Goal: Find specific page/section: Find specific page/section

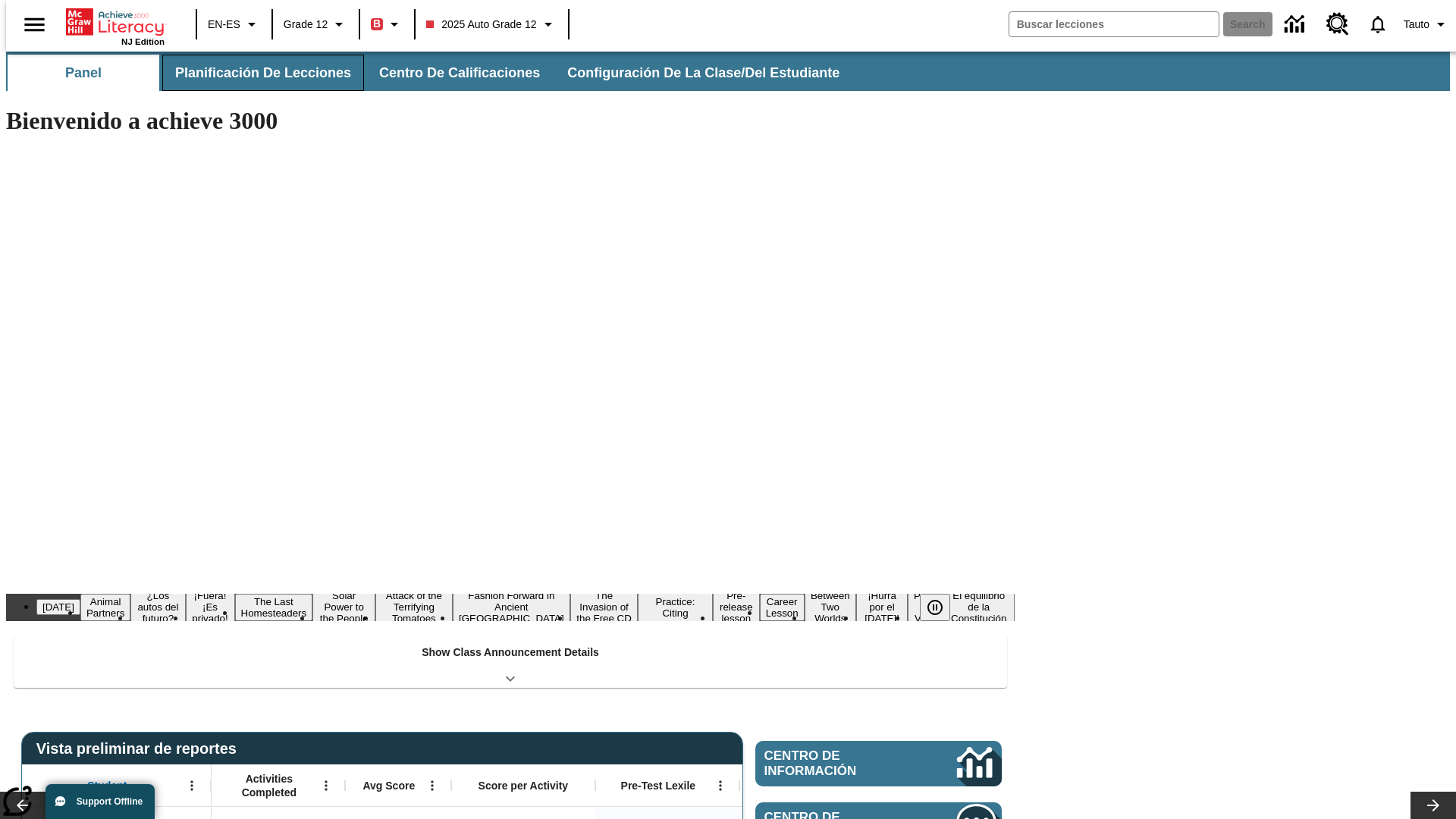
click at [254, 73] on button "Planificación de lecciones" at bounding box center [263, 73] width 202 height 37
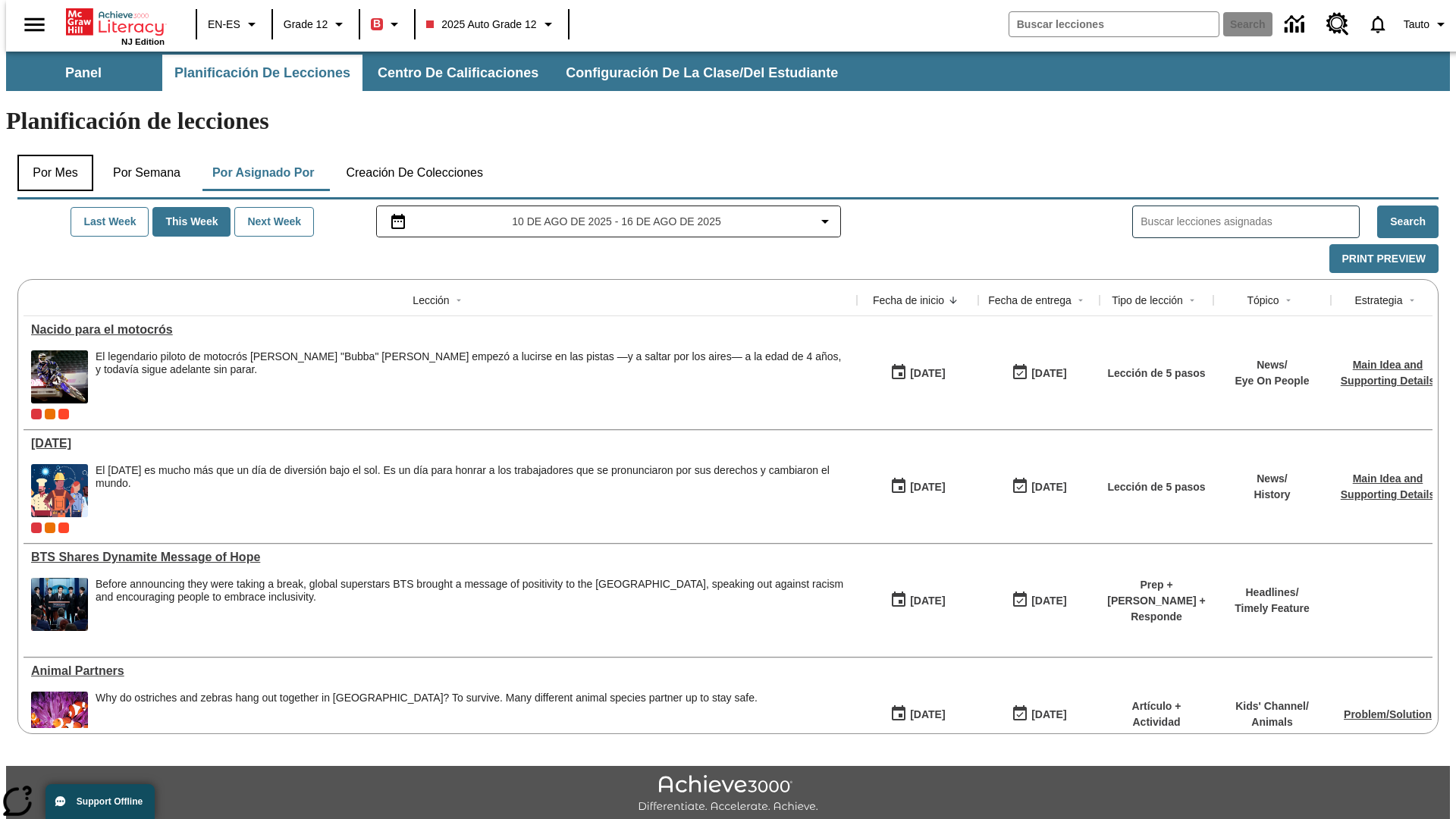
click at [49, 155] on button "Por mes" at bounding box center [55, 173] width 76 height 37
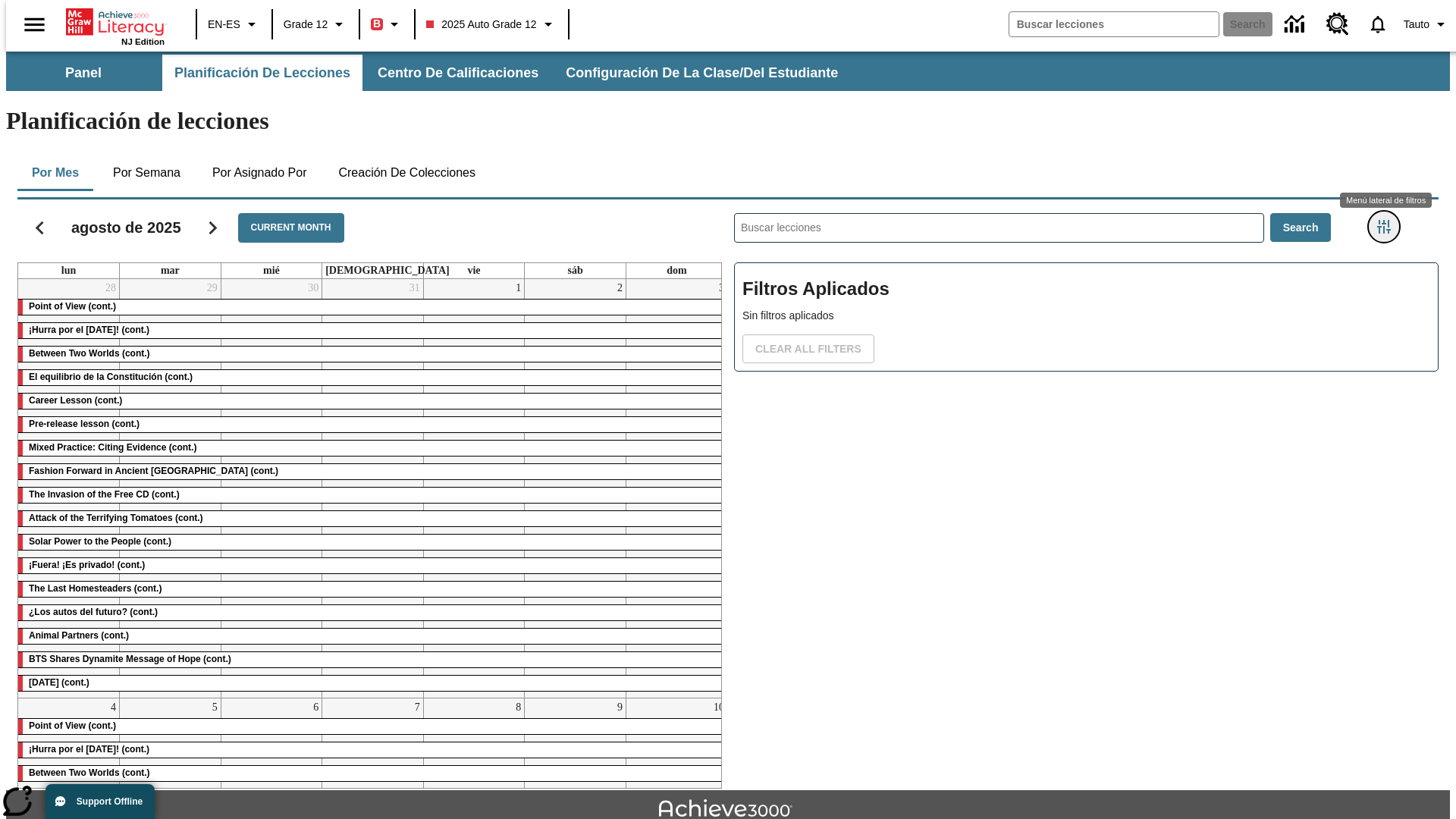
click at [1389, 220] on icon "Menú lateral de filtros" at bounding box center [1384, 227] width 14 height 14
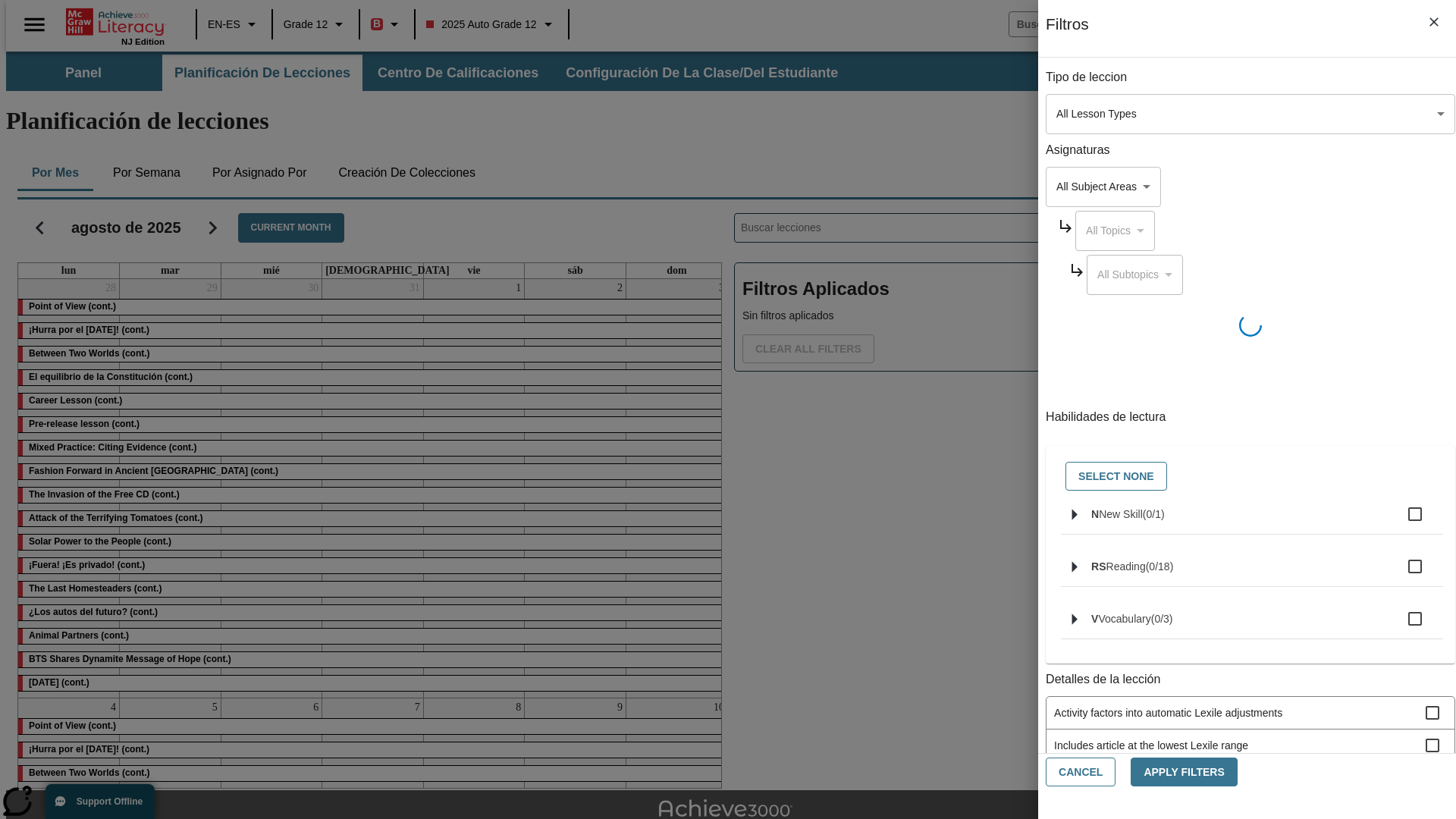
click at [1092, 114] on body "Saltar al contenido principal NJ Edition EN-ES Grade 12 B 2025 Auto Grade 12 Se…" at bounding box center [728, 469] width 1444 height 836
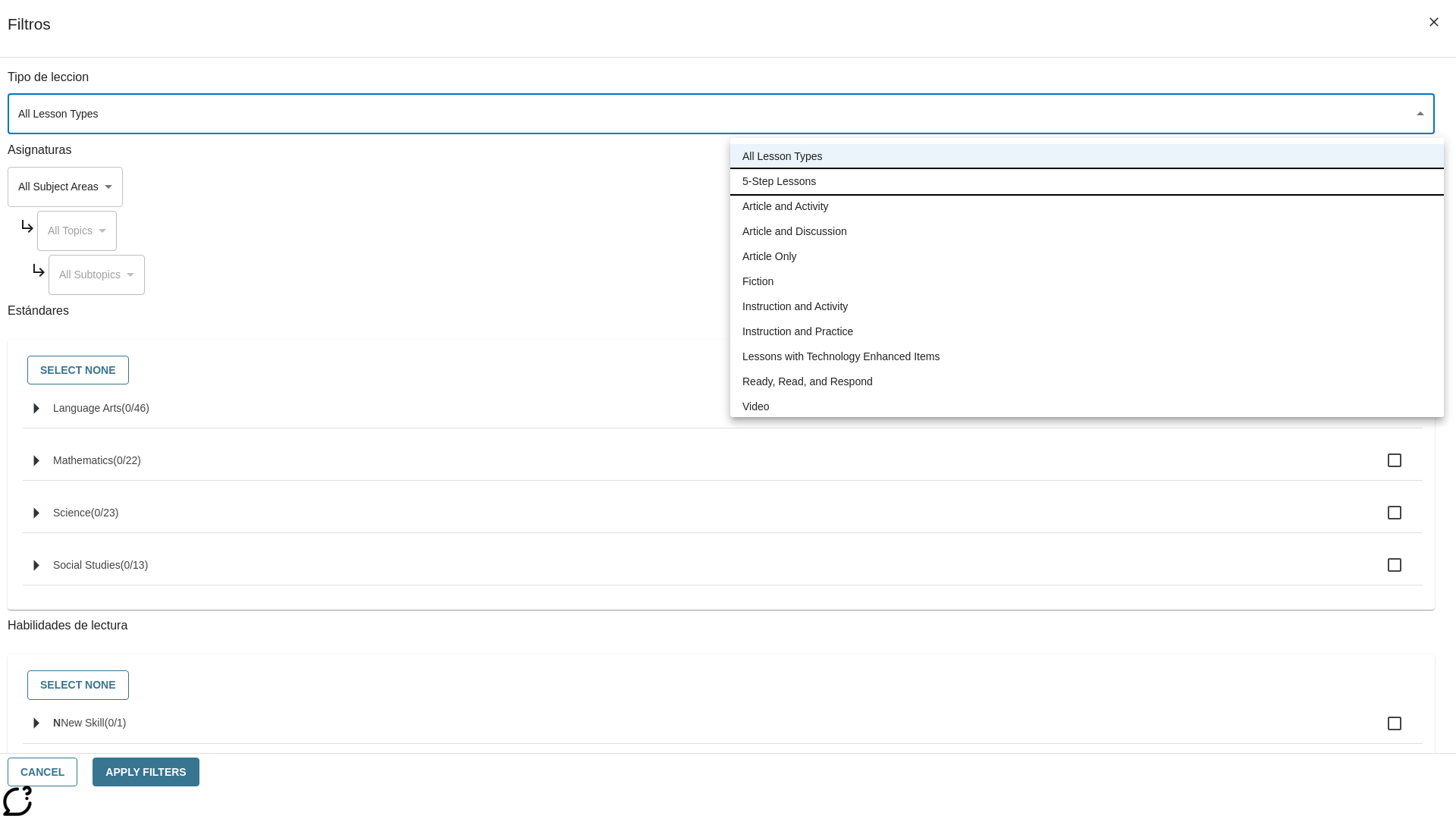
click at [1087, 181] on li "5-Step Lessons" at bounding box center [1087, 182] width 714 height 25
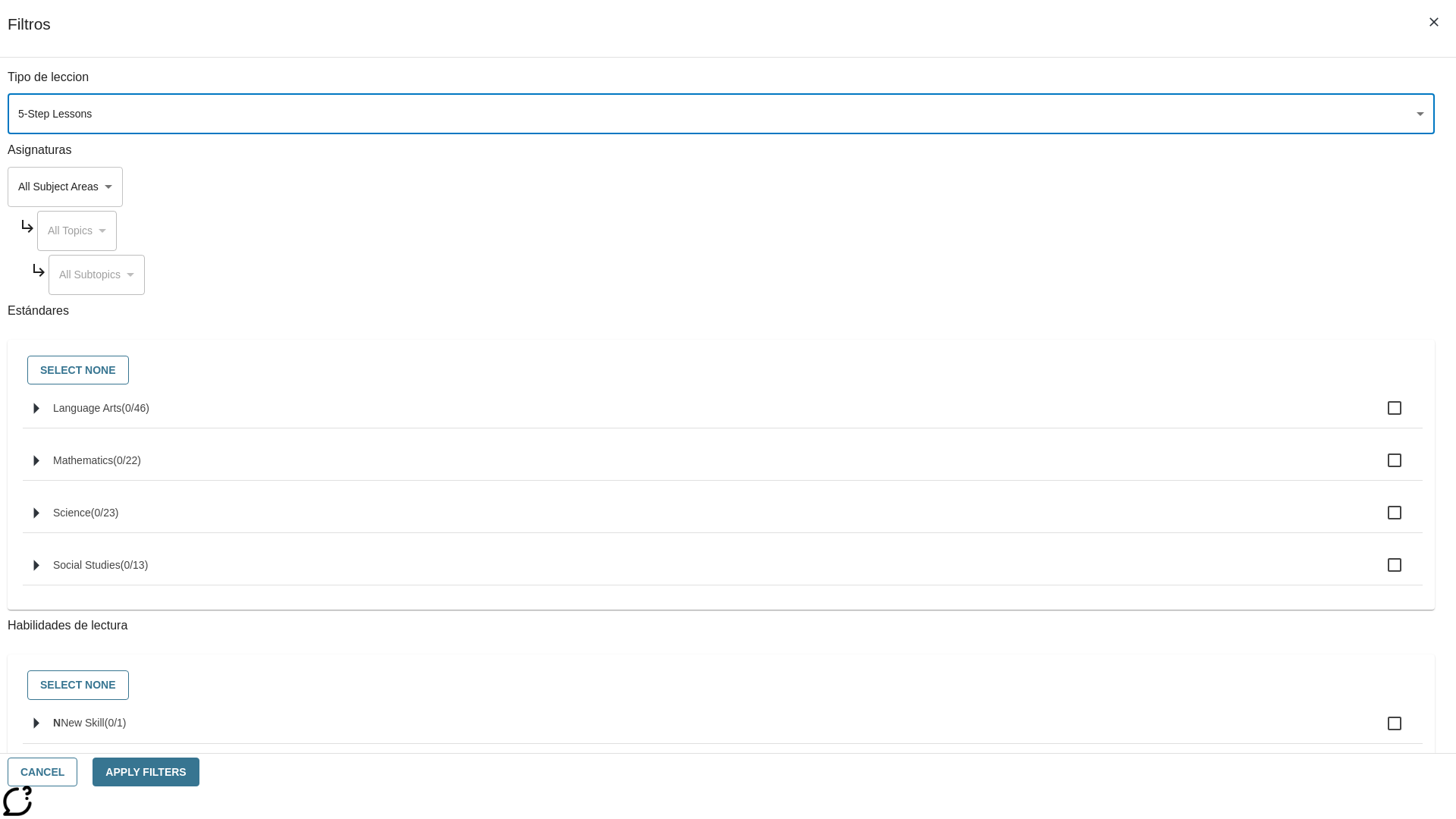
type input "1"
click at [78, 773] on button "Cancel" at bounding box center [43, 773] width 70 height 30
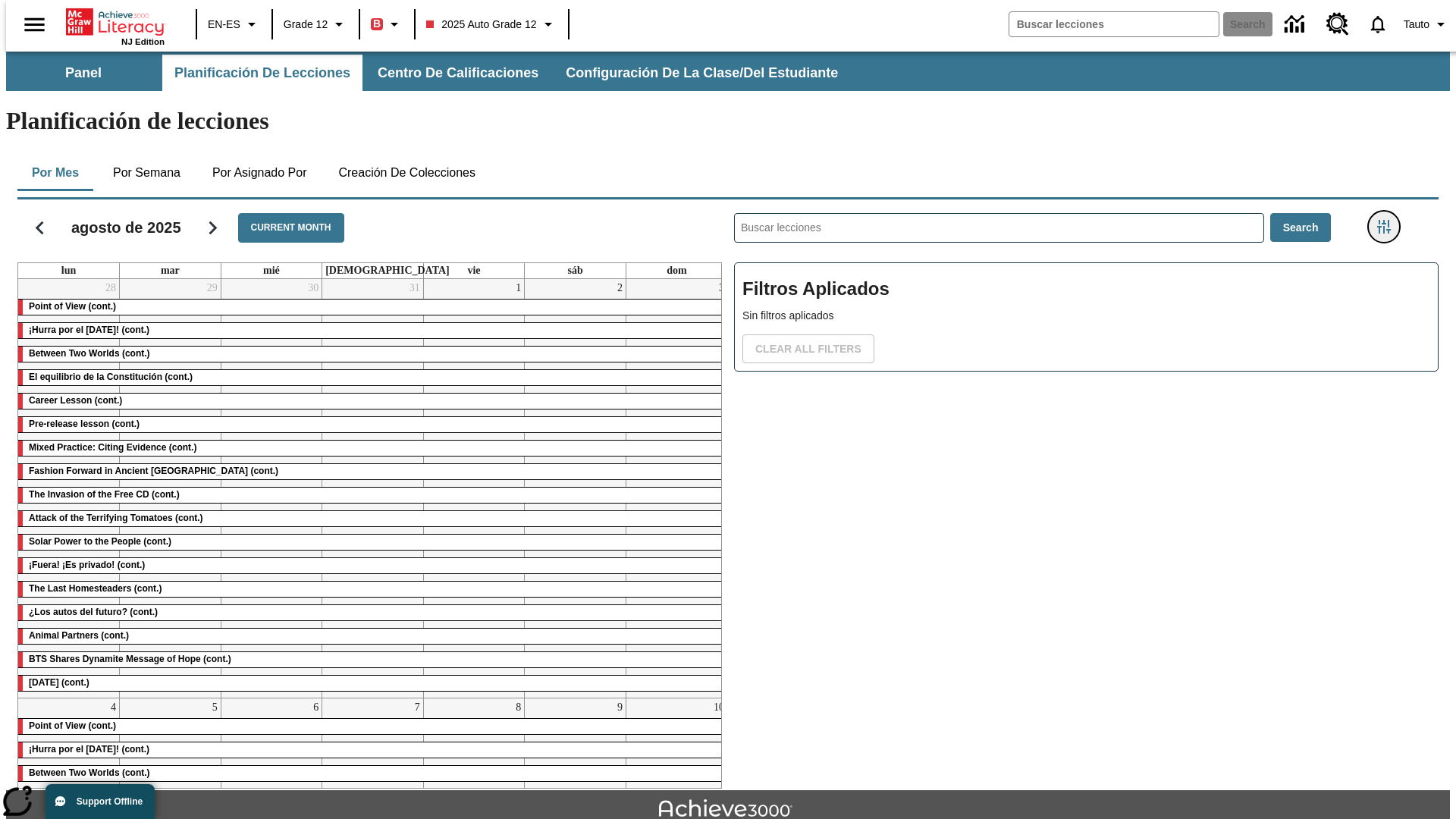
click at [1389, 220] on icon "Menú lateral de filtros" at bounding box center [1384, 227] width 14 height 14
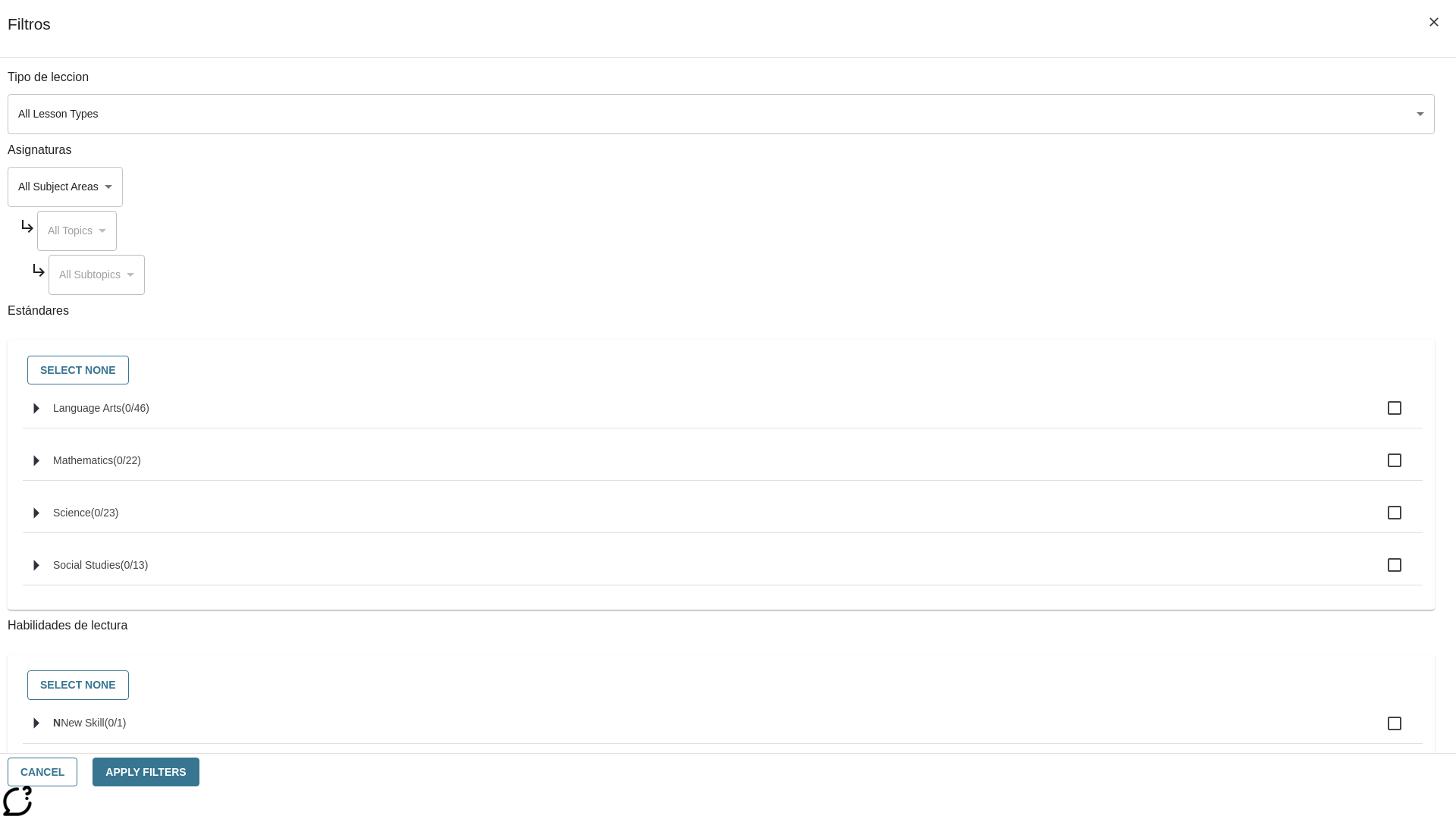
click at [1092, 114] on body "Saltar al contenido principal NJ Edition EN-ES Grade 12 B 2025 Auto Grade 12 Se…" at bounding box center [728, 469] width 1444 height 836
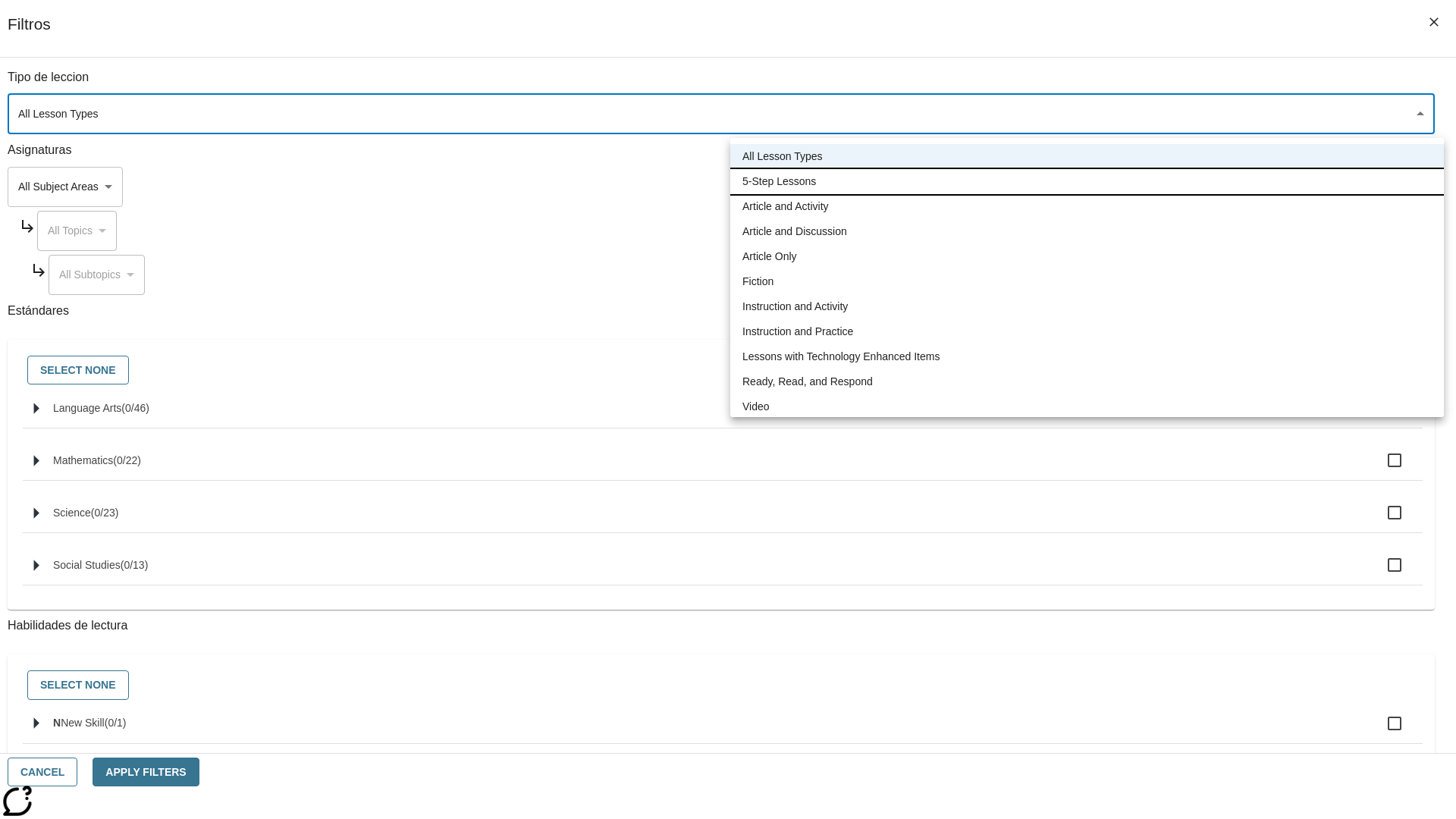
click at [1087, 181] on li "5-Step Lessons" at bounding box center [1087, 182] width 714 height 25
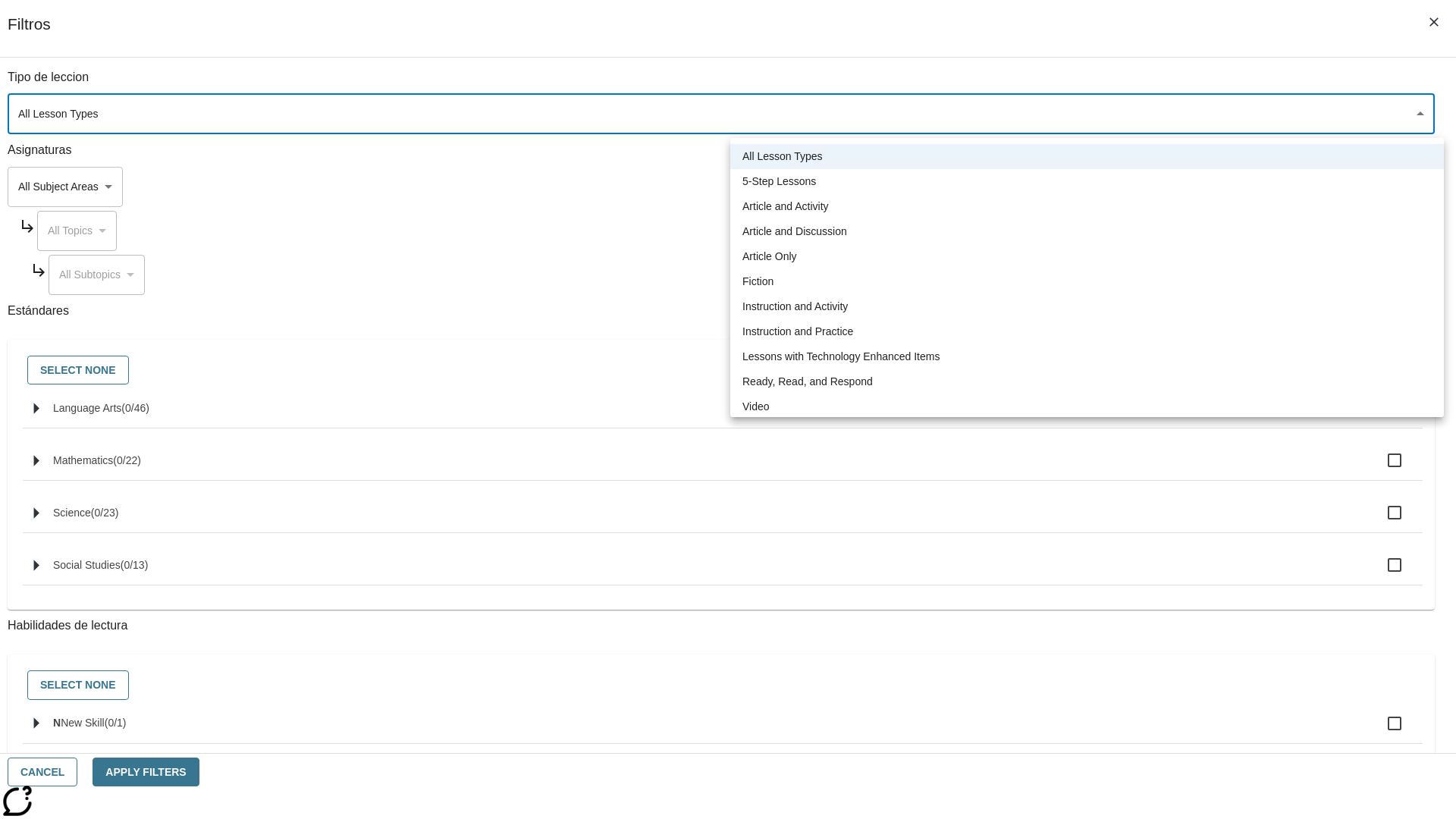
type input "1"
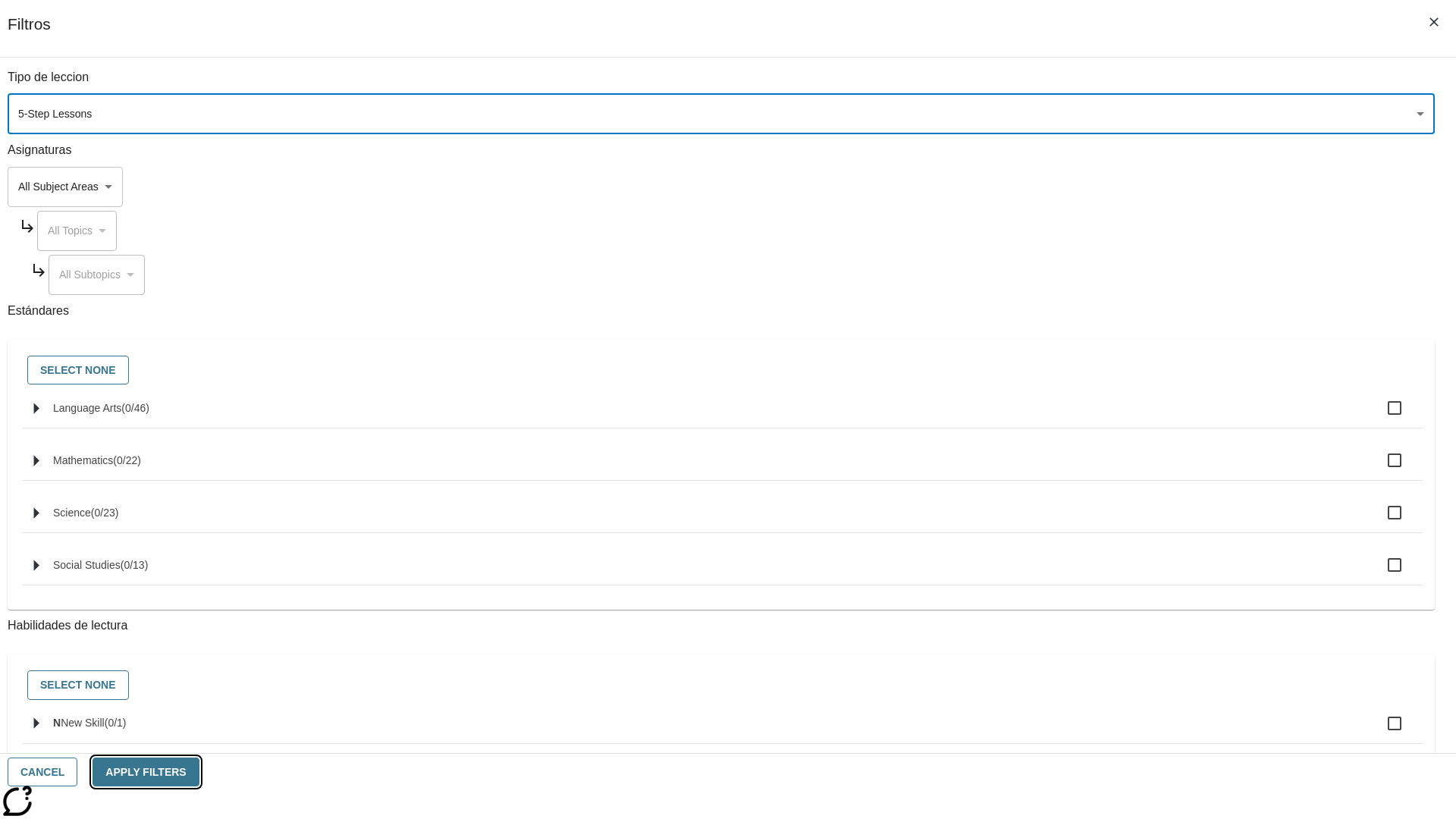
click at [198, 773] on button "Apply Filters" at bounding box center [146, 773] width 107 height 30
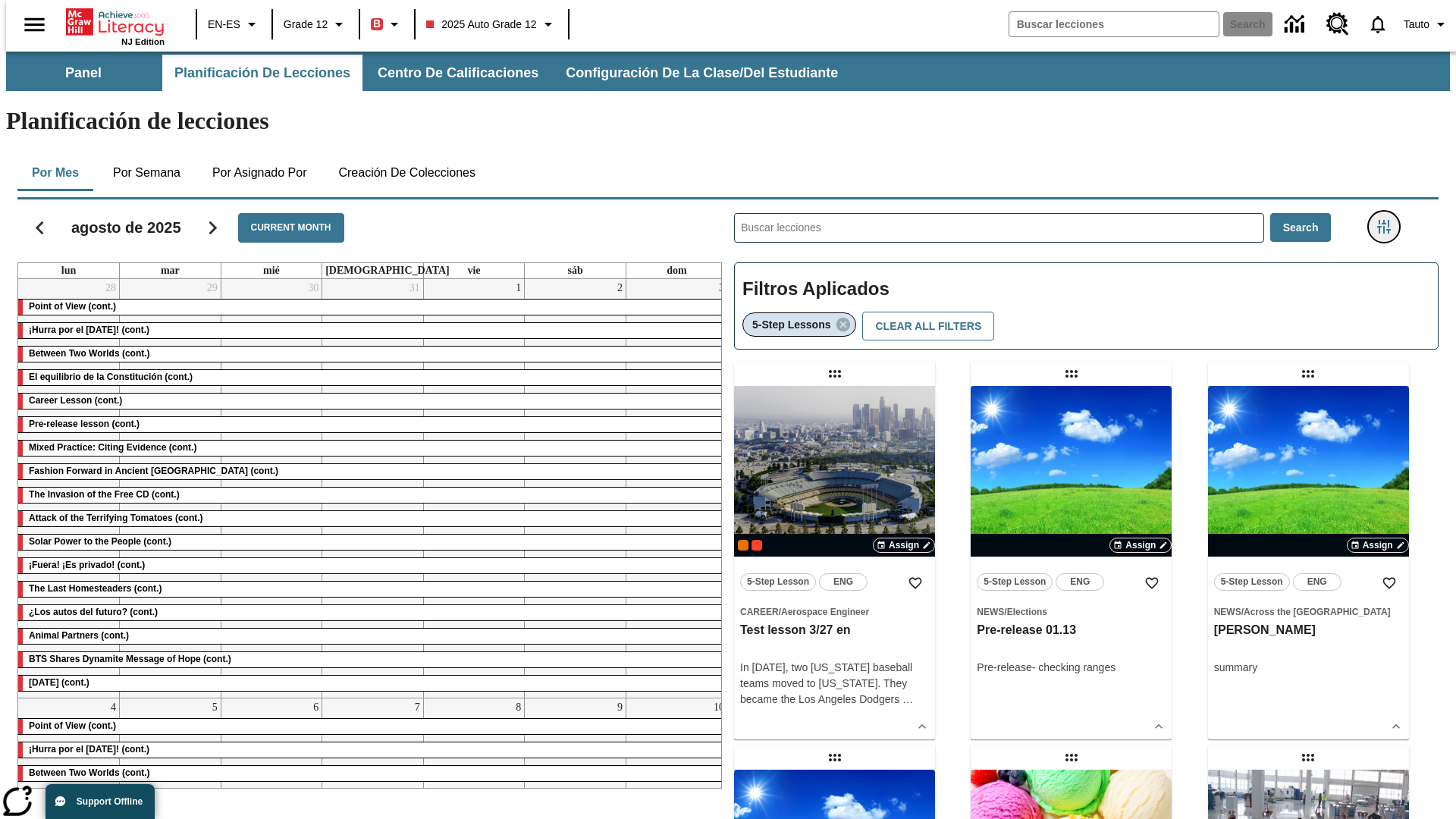
click at [1389, 220] on icon "Menú lateral de filtros" at bounding box center [1384, 227] width 14 height 14
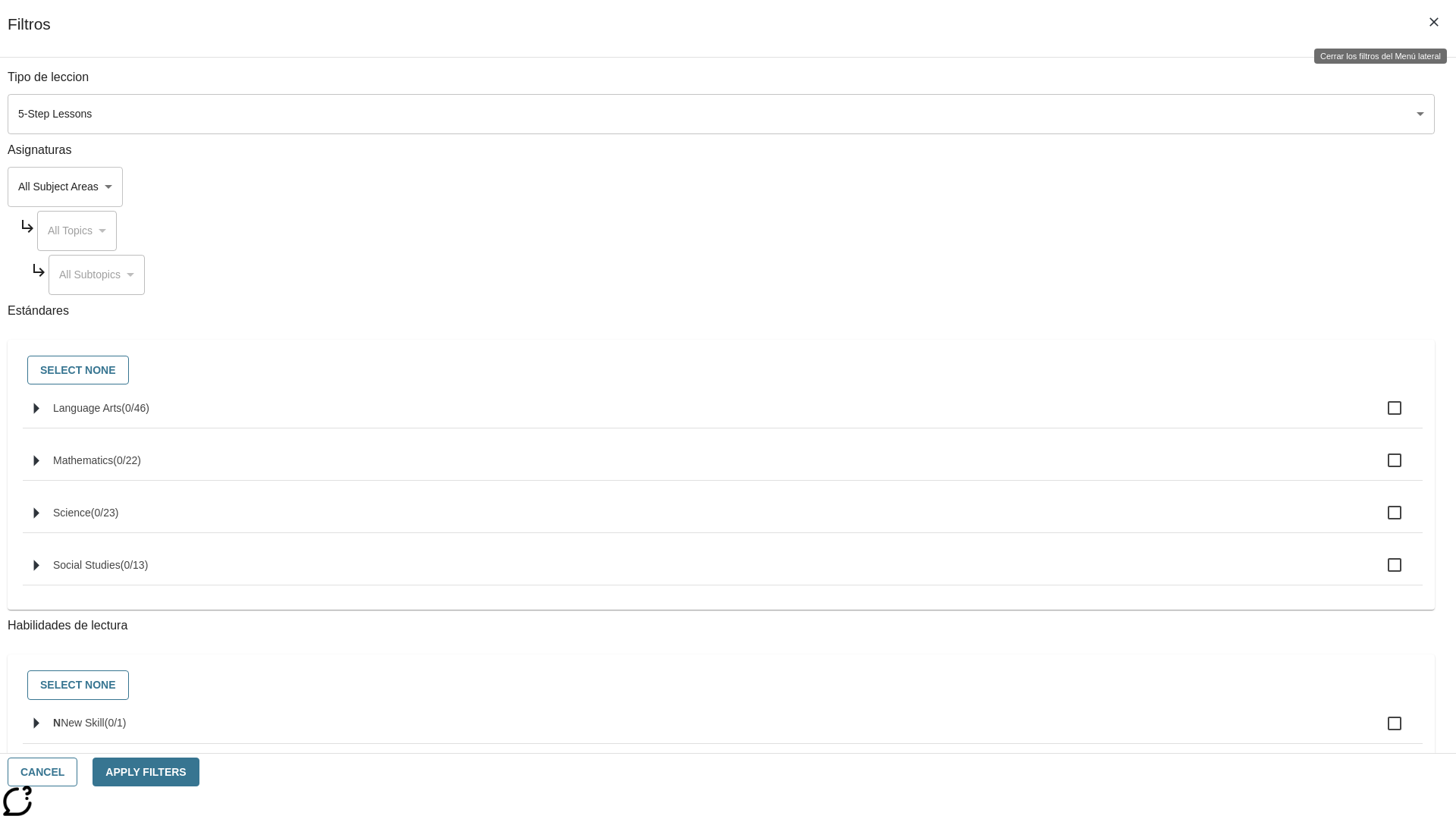
click at [1434, 22] on icon "Cerrar los filtros del Menú lateral" at bounding box center [1434, 22] width 9 height 9
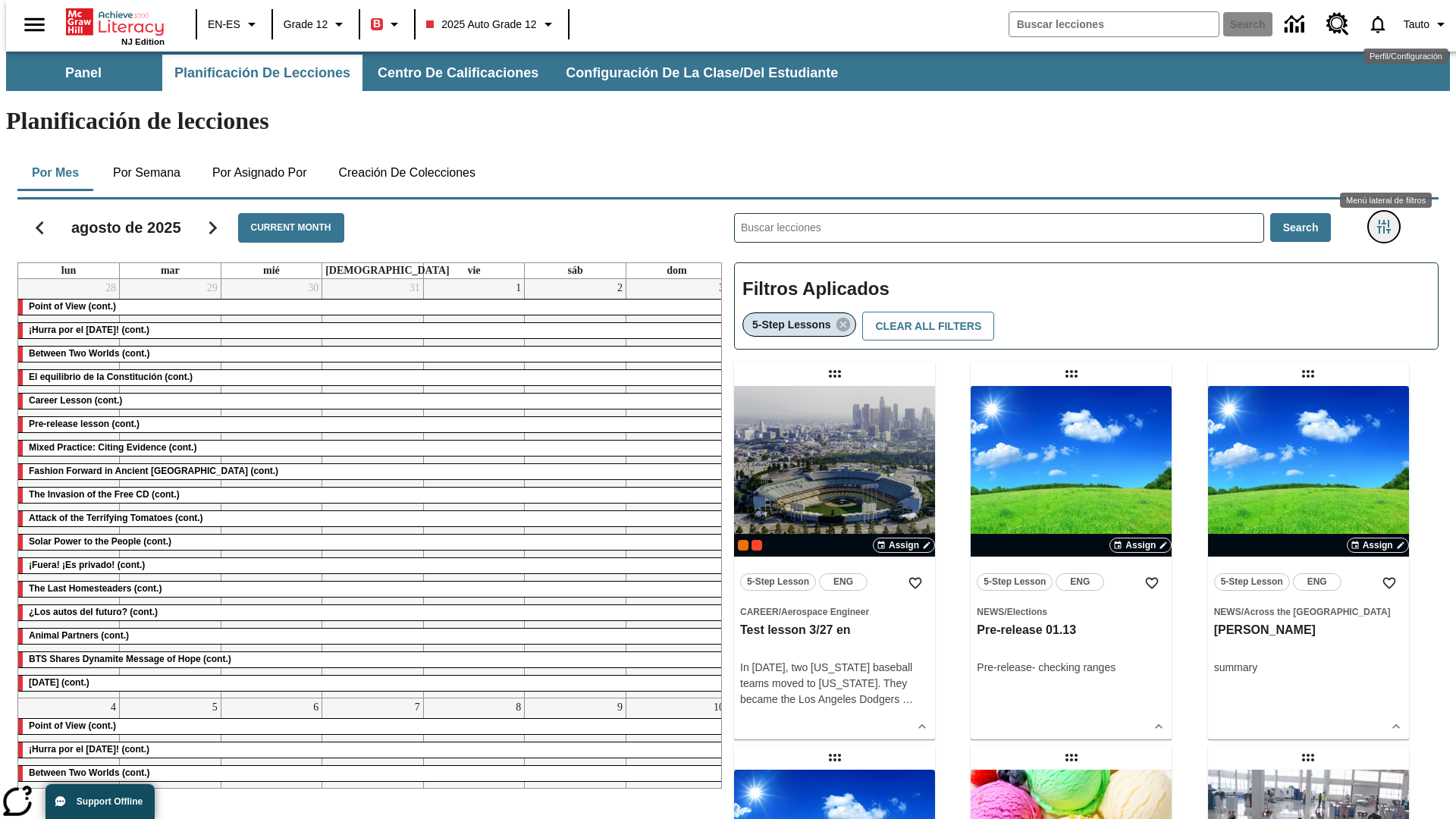
click at [1389, 220] on icon "Menú lateral de filtros" at bounding box center [1384, 227] width 14 height 14
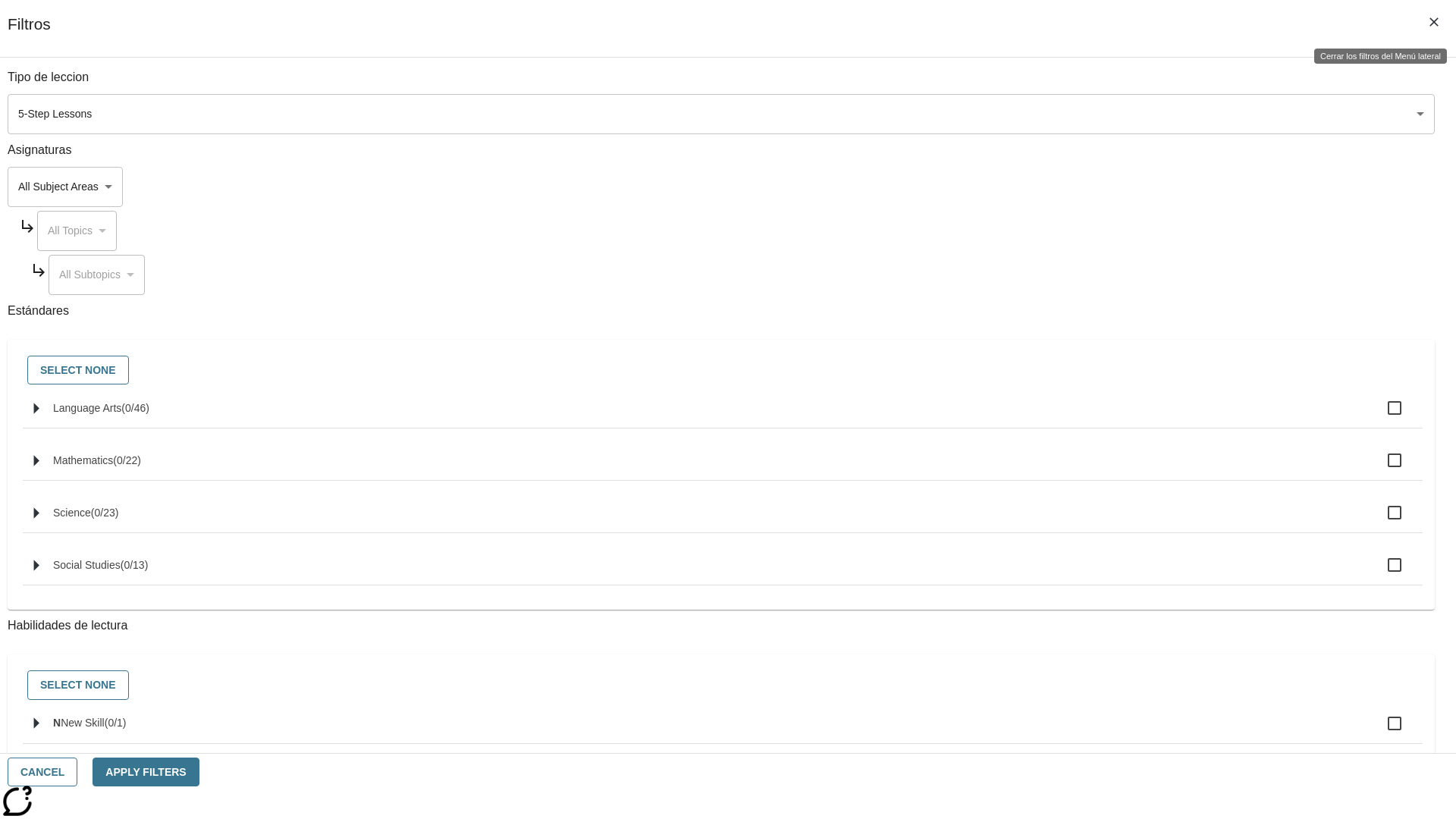
click at [1434, 22] on icon "Cerrar los filtros del Menú lateral" at bounding box center [1434, 22] width 9 height 9
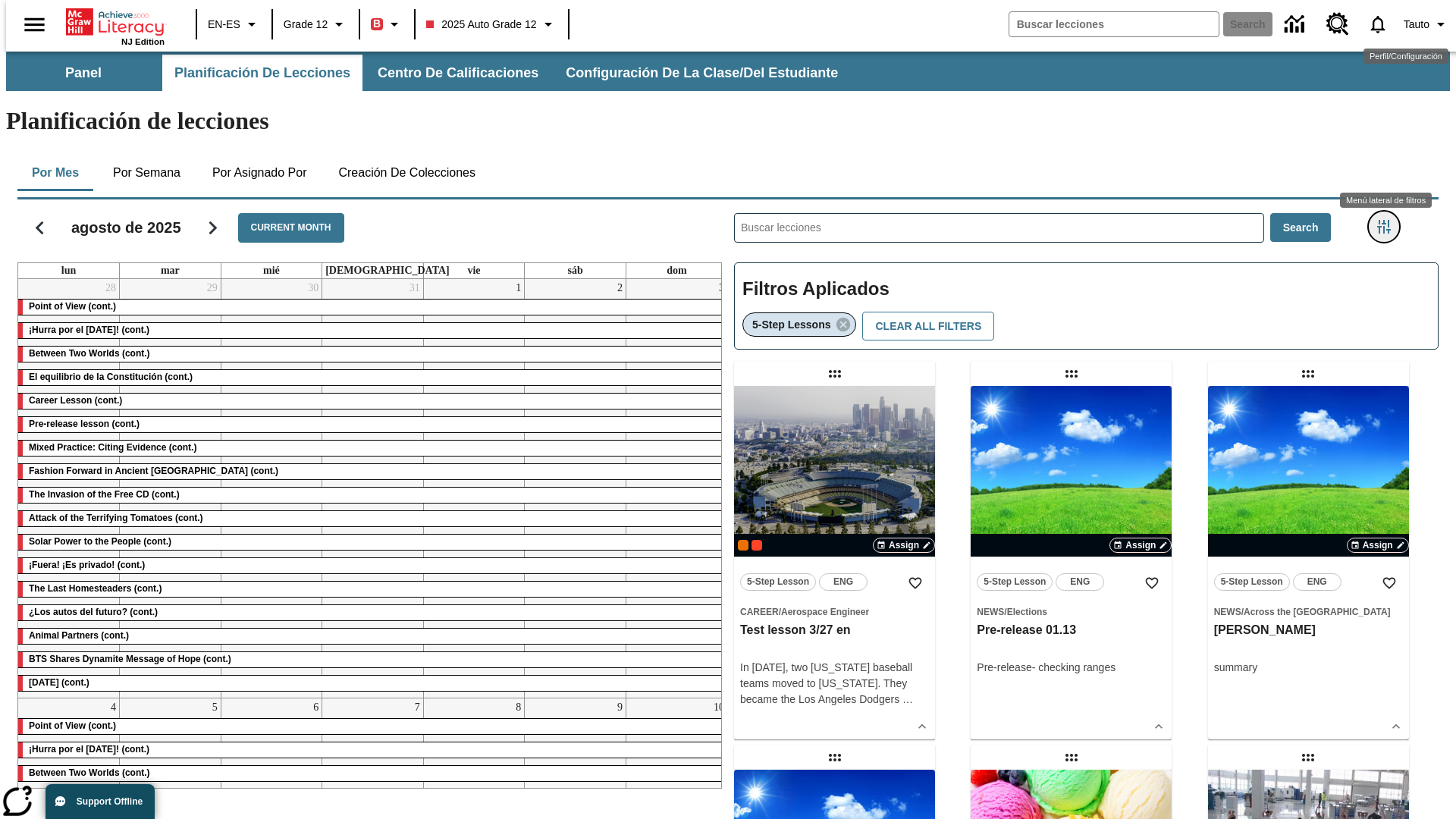
click at [1389, 220] on icon "Menú lateral de filtros" at bounding box center [1384, 227] width 14 height 14
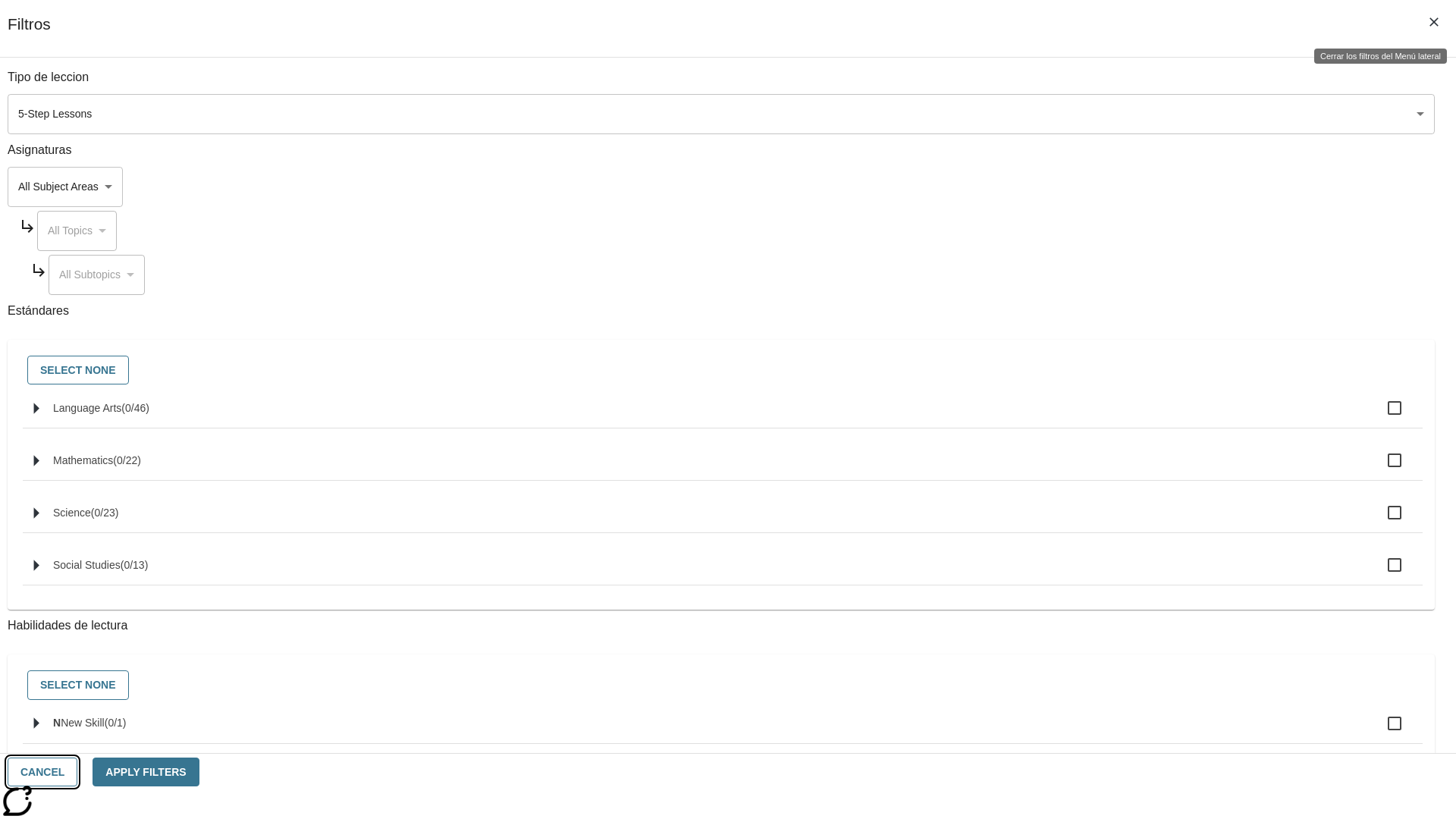
click at [78, 773] on button "Cancel" at bounding box center [43, 773] width 70 height 30
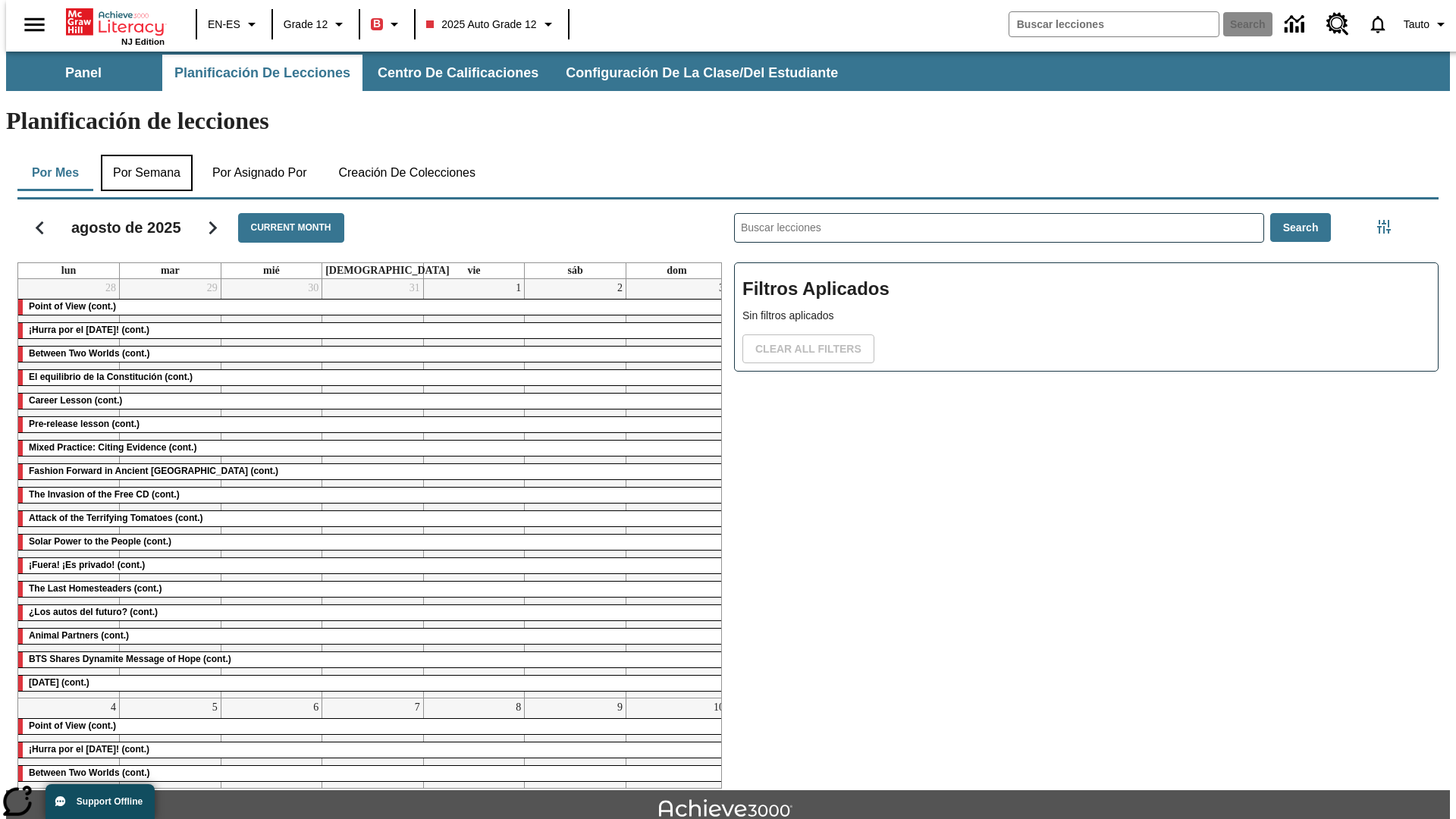
click at [142, 155] on button "Por semana" at bounding box center [146, 173] width 92 height 37
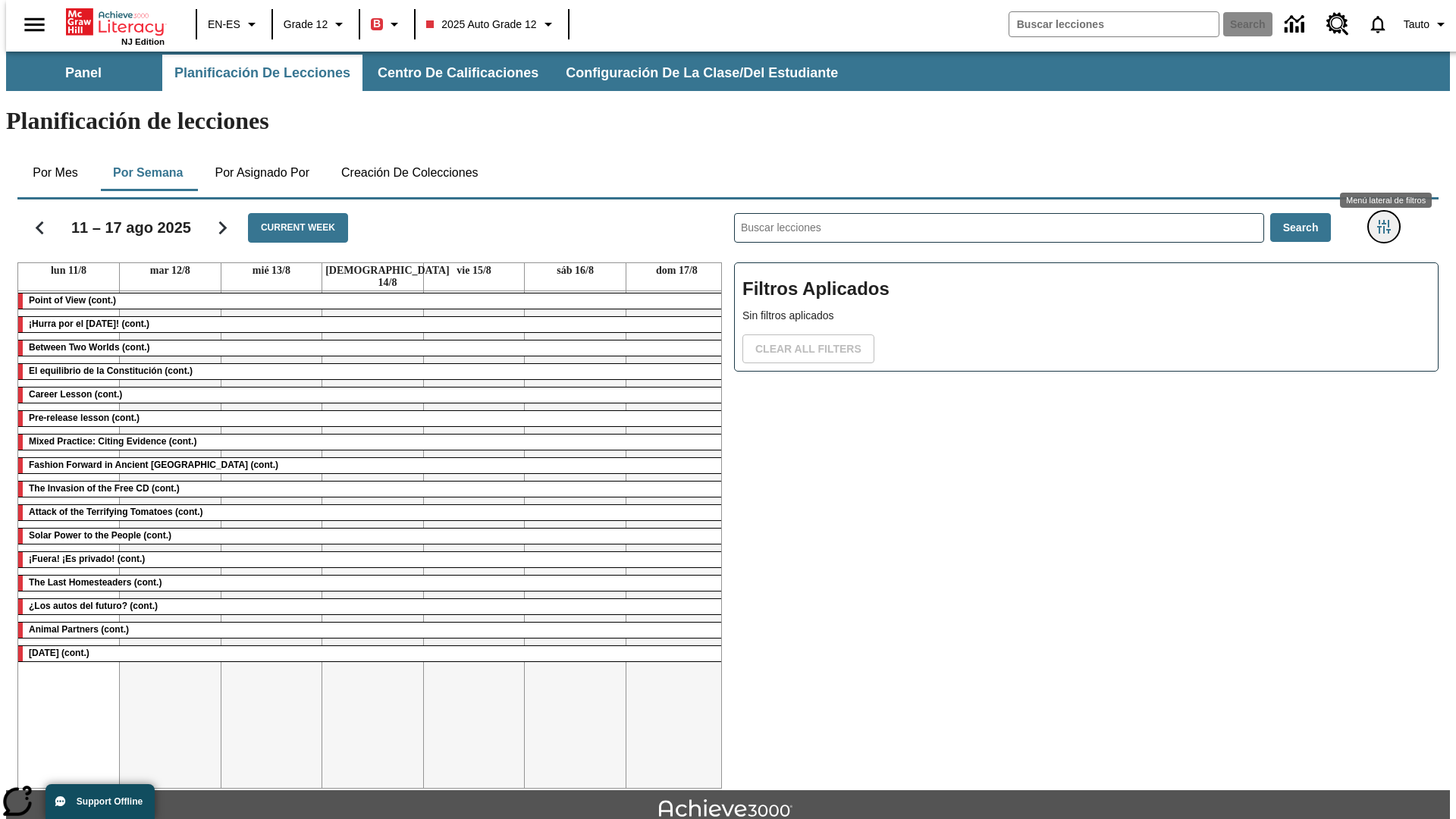
click at [1389, 220] on icon "Menú lateral de filtros" at bounding box center [1384, 227] width 14 height 14
